Goal: Navigation & Orientation: Find specific page/section

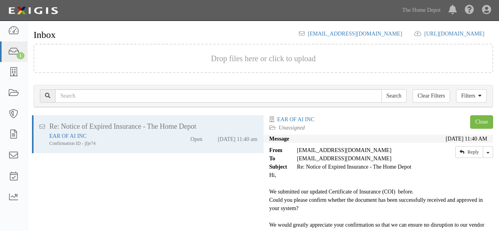
scroll to position [31, 0]
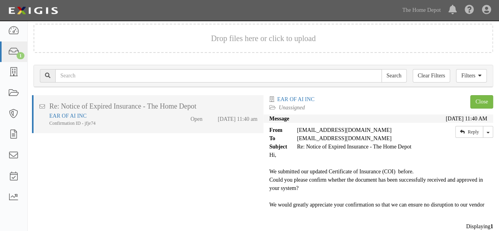
scroll to position [31, 0]
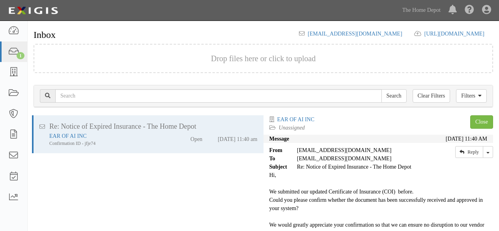
scroll to position [31, 0]
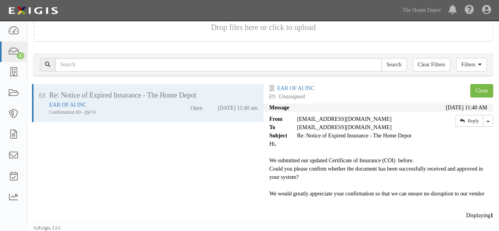
scroll to position [31, 0]
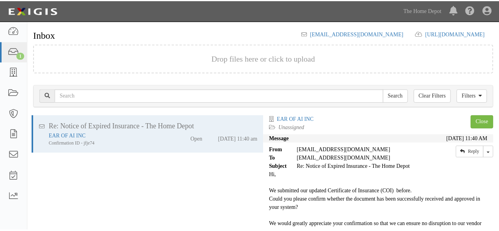
scroll to position [31, 0]
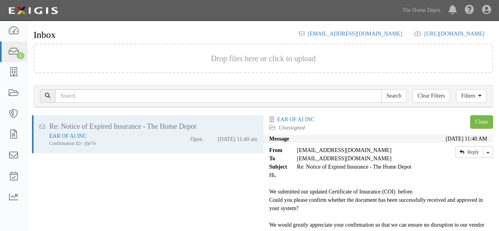
scroll to position [31, 0]
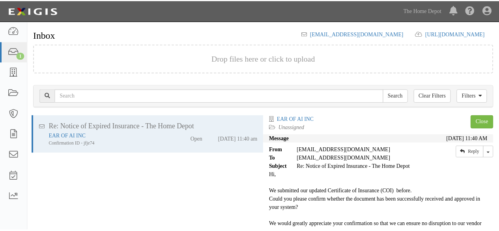
scroll to position [31, 0]
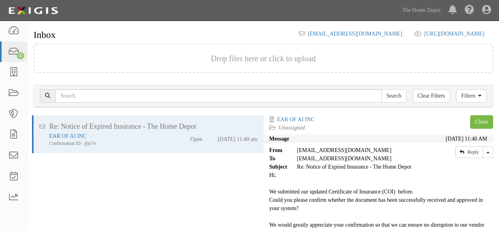
scroll to position [31, 0]
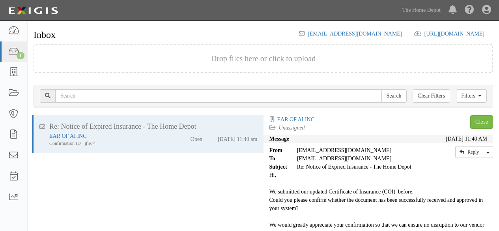
scroll to position [31, 0]
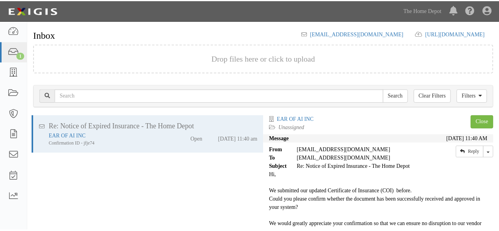
scroll to position [31, 0]
